Goal: Task Accomplishment & Management: Use online tool/utility

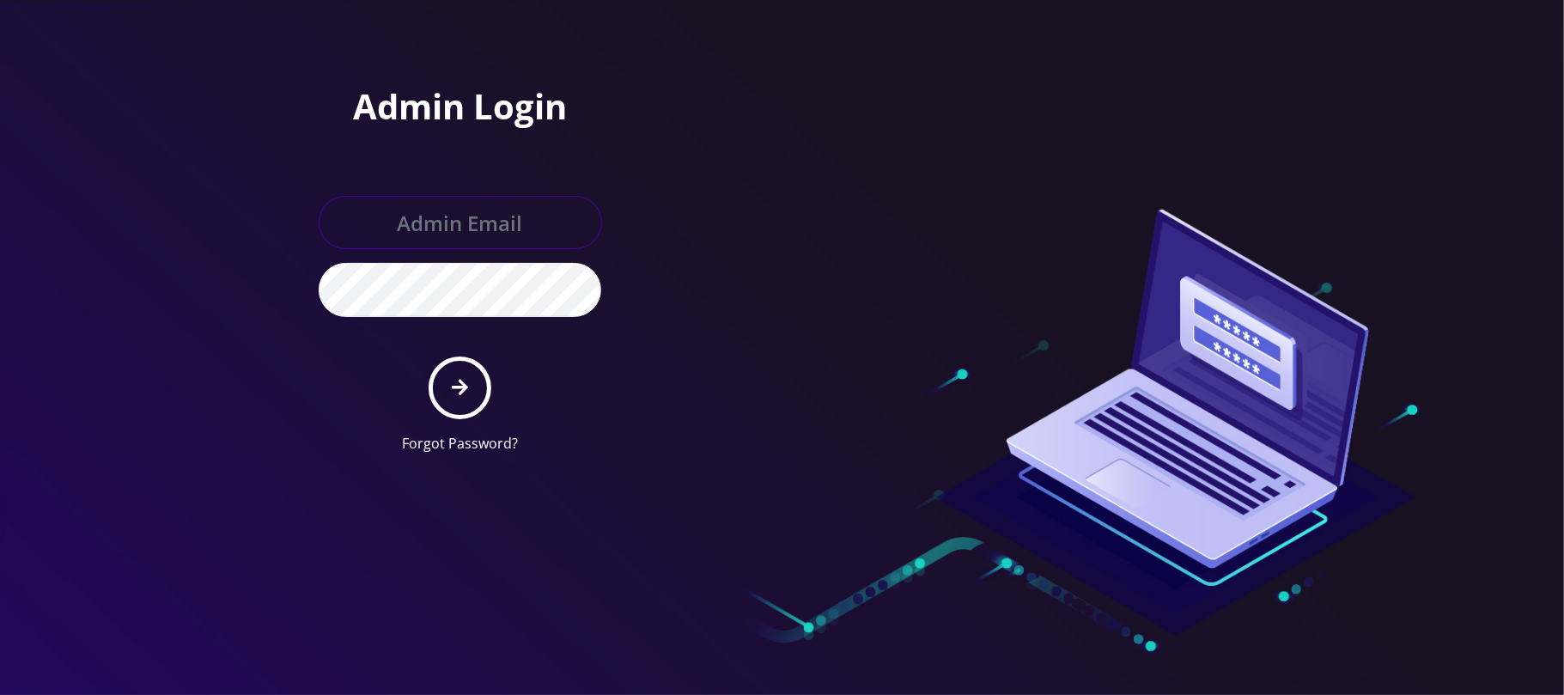
type input "[PERSON_NAME][EMAIL_ADDRESS][DOMAIN_NAME]"
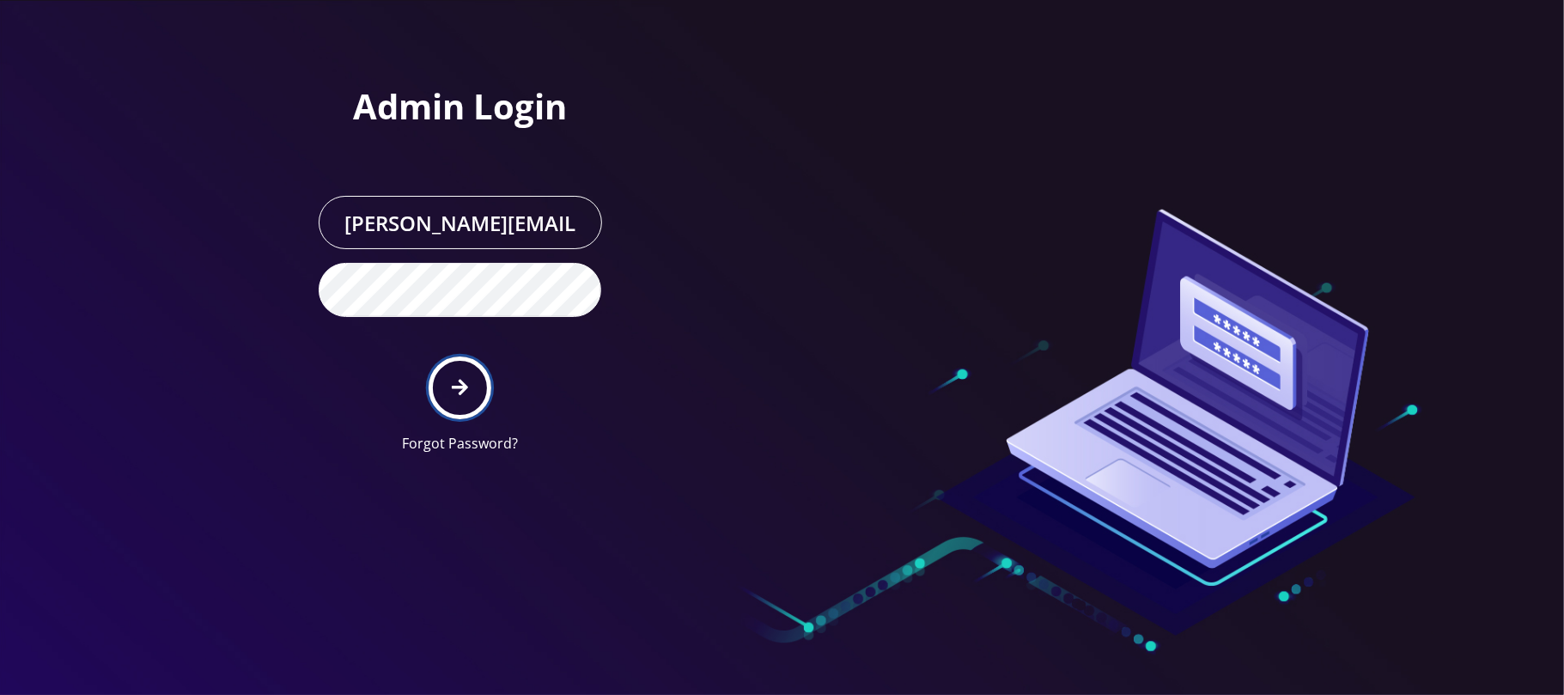
click at [446, 389] on button "submit" at bounding box center [459, 387] width 63 height 63
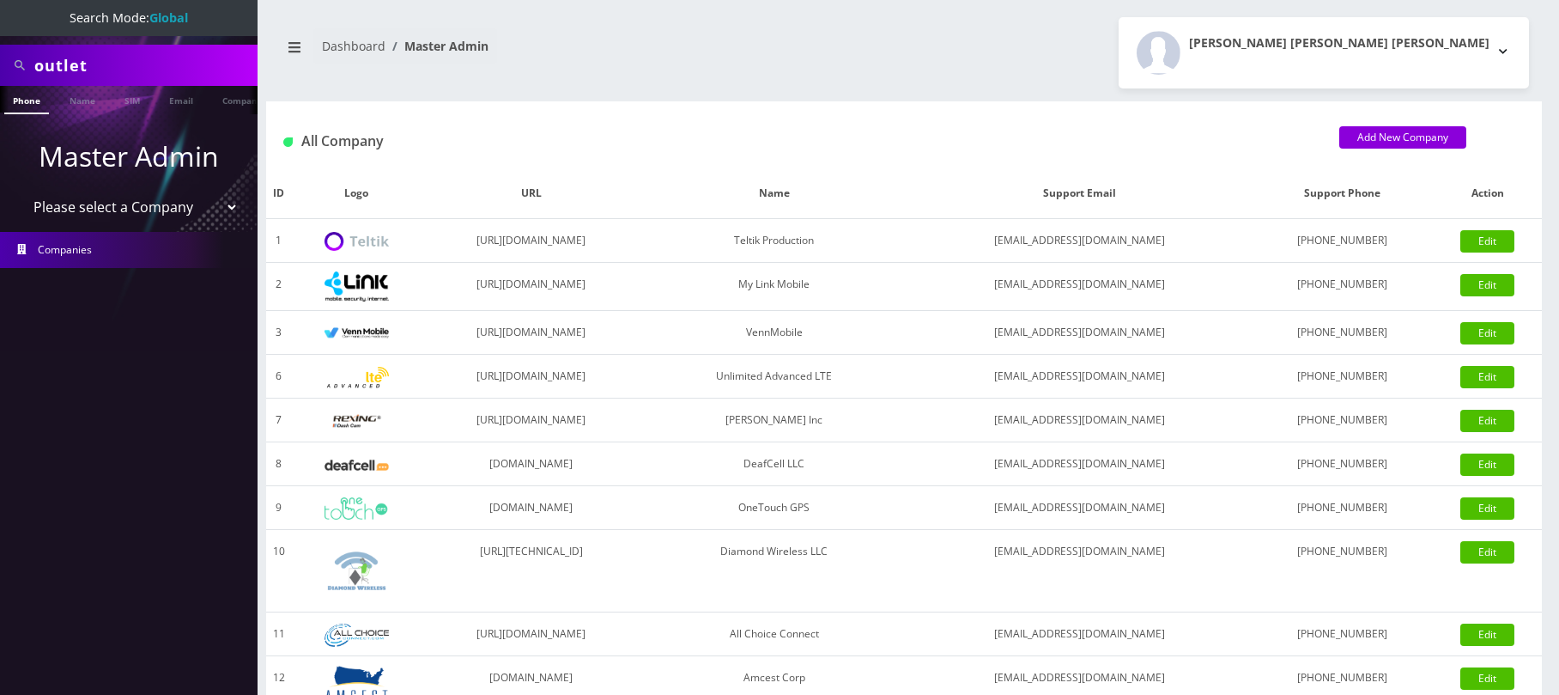
click at [88, 210] on select "Please select a Company Teltik Production My Link Mobile VennMobile Unlimited A…" at bounding box center [129, 207] width 219 height 33
select select "28"
click at [20, 191] on select "Please select a Company Teltik Production My Link Mobile VennMobile Unlimited A…" at bounding box center [129, 207] width 219 height 33
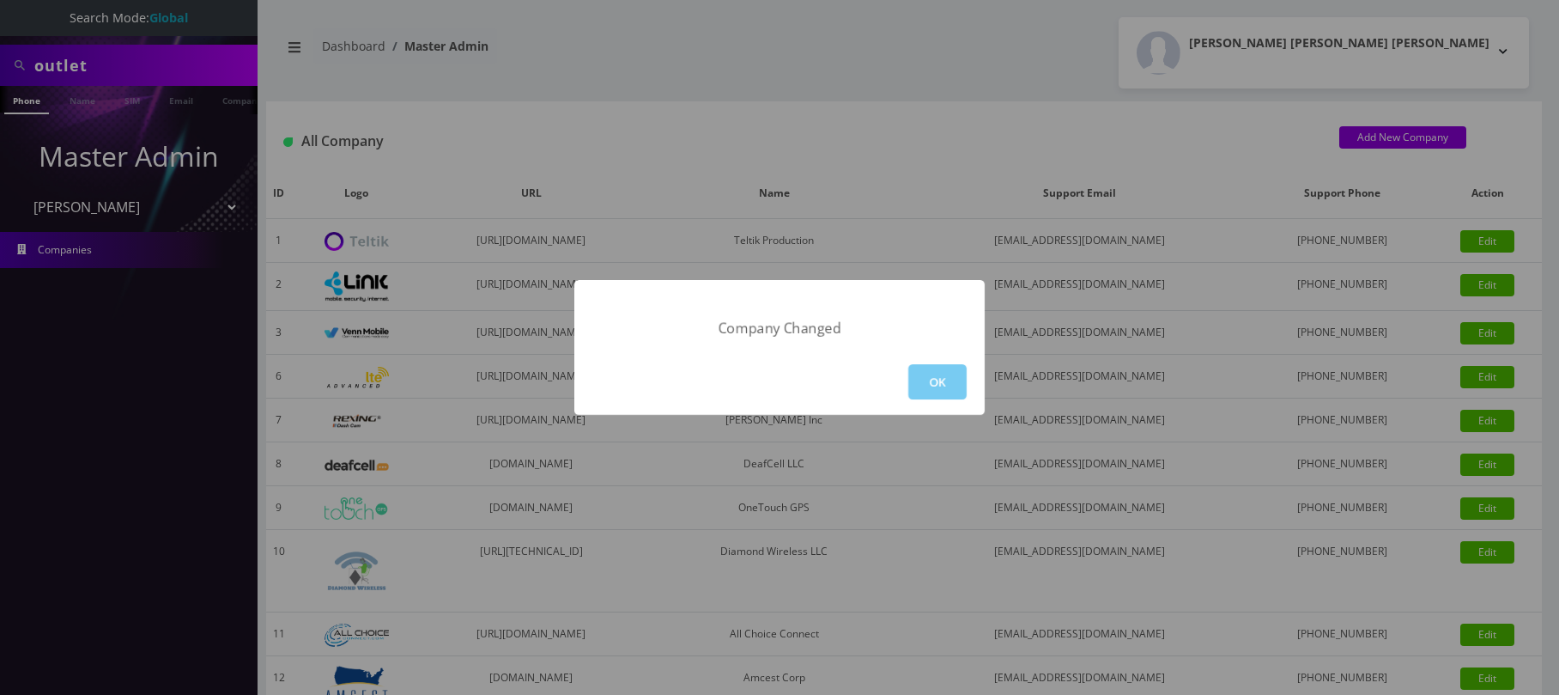
click at [953, 388] on button "OK" at bounding box center [937, 381] width 58 height 35
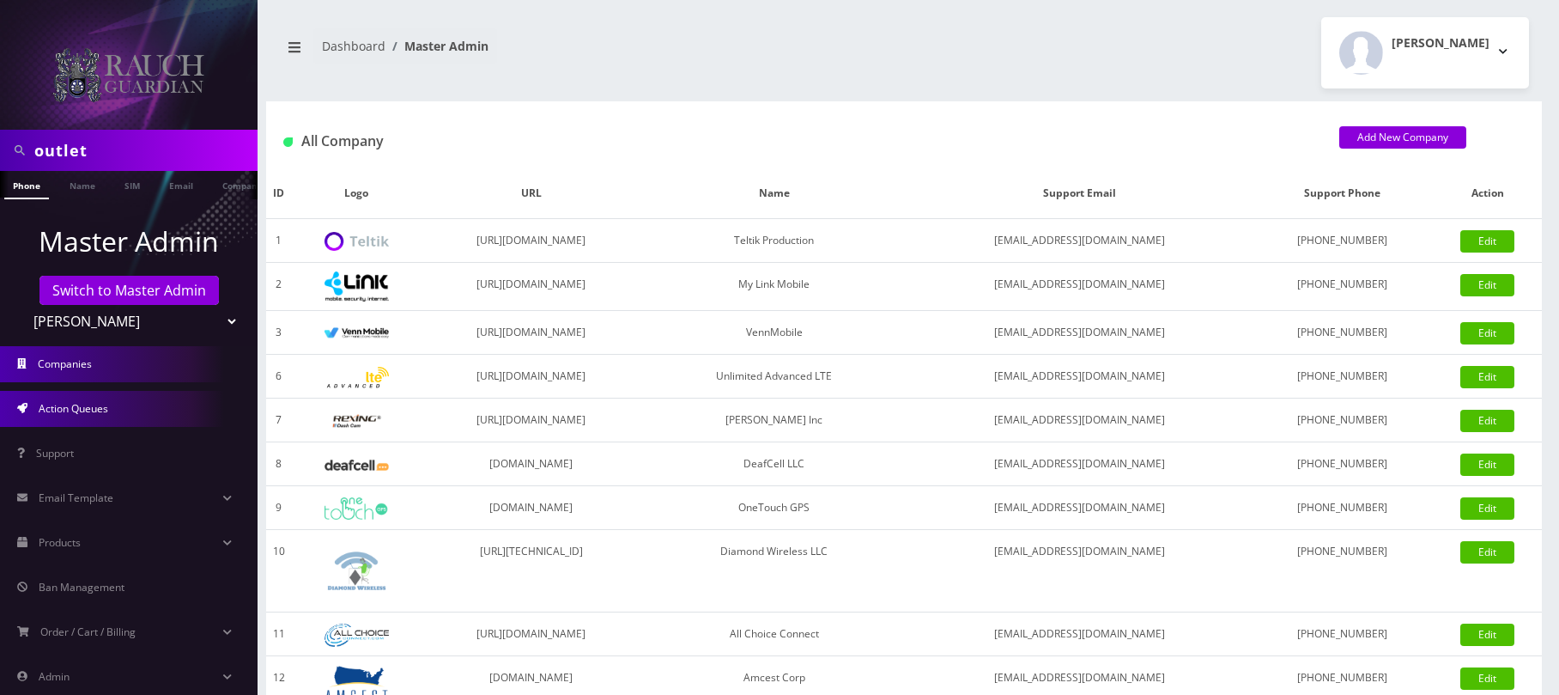
click at [88, 423] on link "Action Queues" at bounding box center [129, 409] width 258 height 36
